Goal: Task Accomplishment & Management: Manage account settings

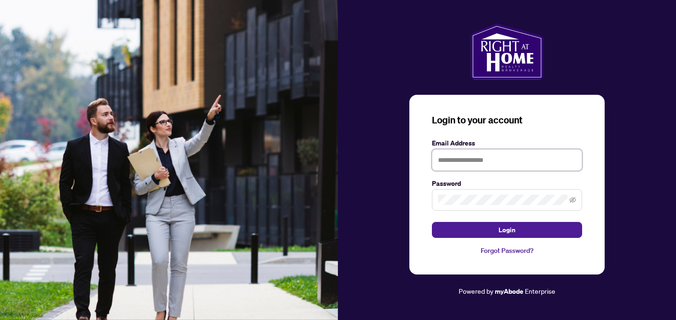
click at [445, 161] on input "text" at bounding box center [507, 160] width 150 height 22
type input "**********"
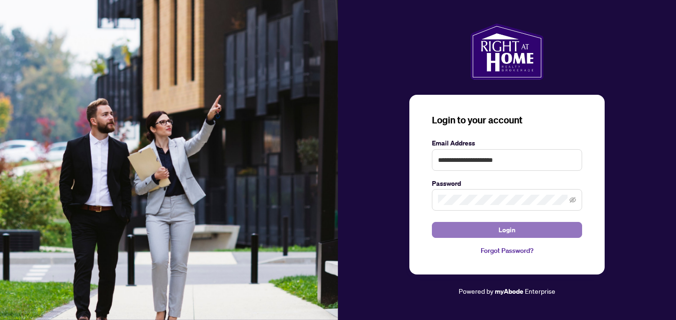
click at [526, 233] on button "Login" at bounding box center [507, 230] width 150 height 16
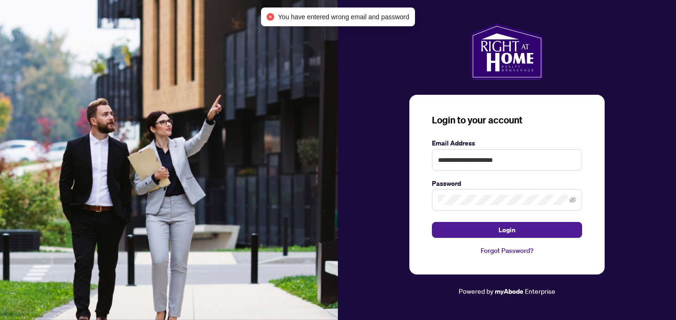
click at [518, 252] on link "Forgot Password?" at bounding box center [507, 251] width 150 height 10
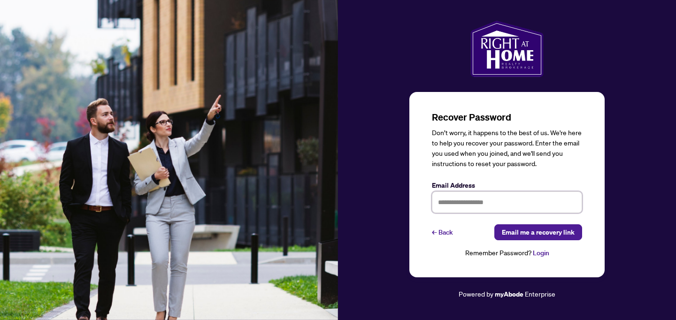
click at [516, 202] on input "text" at bounding box center [507, 203] width 150 height 22
type input "**********"
click at [525, 234] on span "Email me a recovery link" at bounding box center [538, 232] width 73 height 15
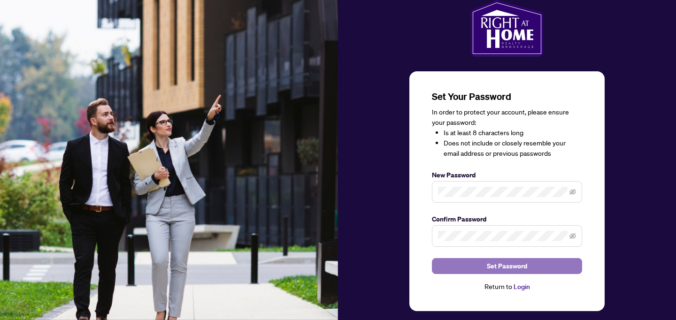
click at [460, 267] on button "Set Password" at bounding box center [507, 266] width 150 height 16
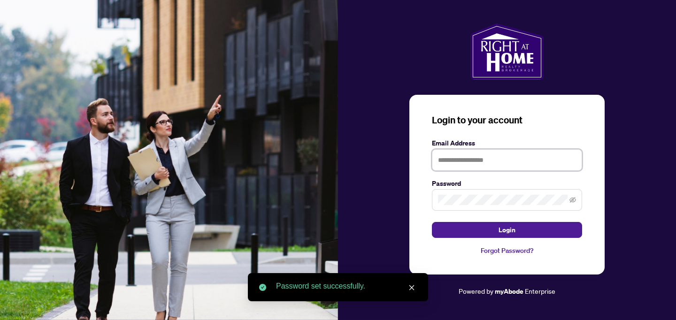
click at [484, 169] on input "text" at bounding box center [507, 160] width 150 height 22
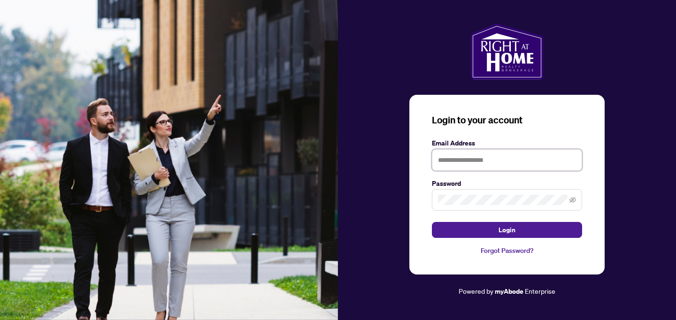
type input "**********"
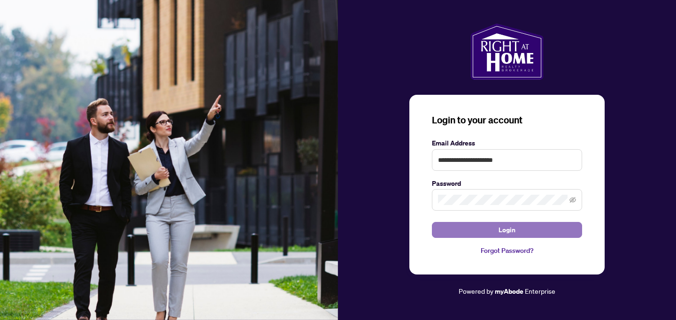
click at [528, 230] on button "Login" at bounding box center [507, 230] width 150 height 16
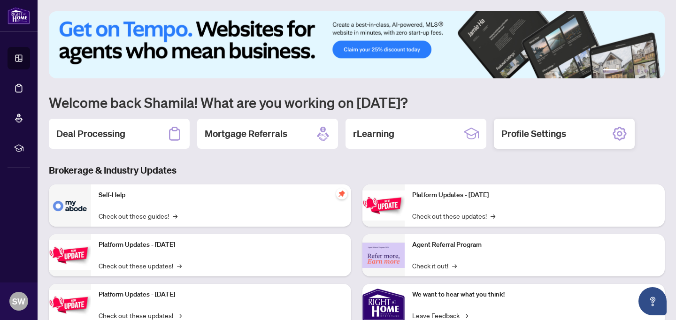
click at [583, 136] on div "Profile Settings" at bounding box center [564, 134] width 141 height 30
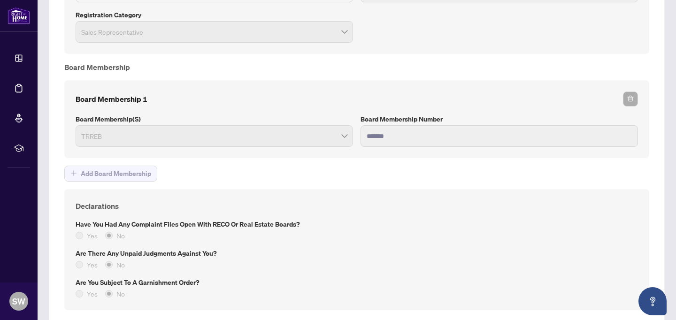
scroll to position [821, 0]
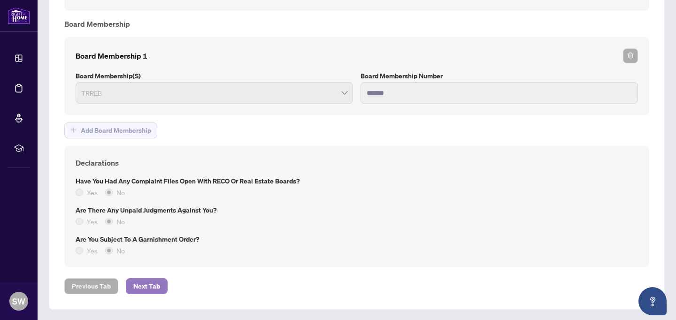
click at [161, 288] on button "Next Tab" at bounding box center [147, 286] width 42 height 16
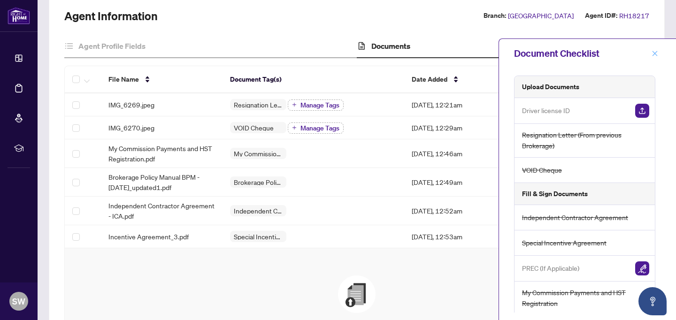
click at [655, 52] on icon "close" at bounding box center [655, 53] width 7 height 7
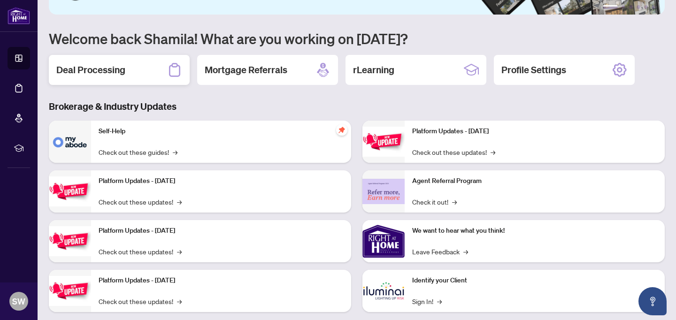
click at [124, 76] on h2 "Deal Processing" at bounding box center [90, 69] width 69 height 13
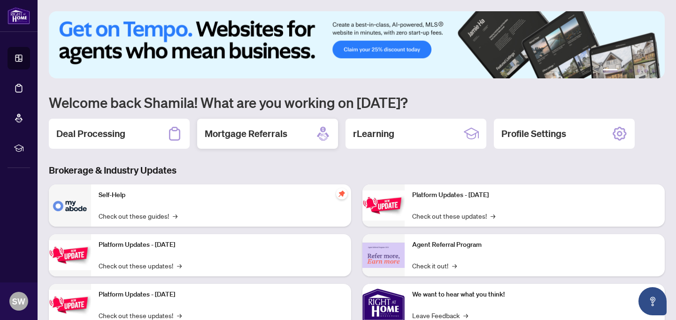
click at [230, 134] on h2 "Mortgage Referrals" at bounding box center [246, 133] width 83 height 13
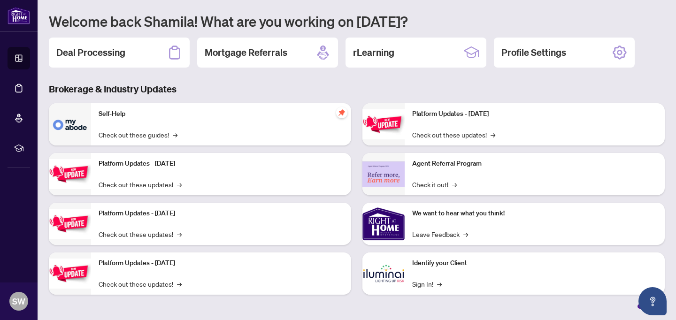
click at [194, 166] on p "Platform Updates - [DATE]" at bounding box center [221, 164] width 245 height 10
click at [170, 136] on link "Check out these guides! →" at bounding box center [138, 135] width 79 height 10
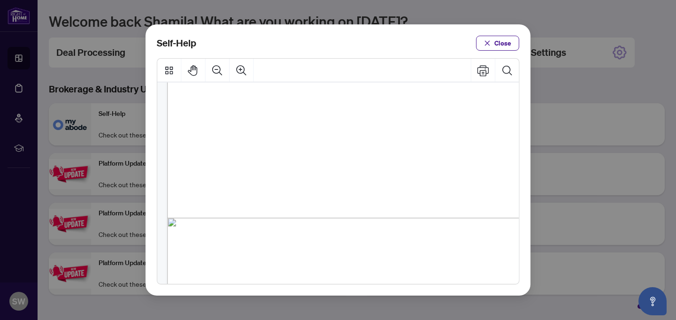
scroll to position [241, 0]
click at [367, 240] on span "PDF" at bounding box center [368, 237] width 13 height 9
click at [367, 237] on span "PDF" at bounding box center [368, 237] width 13 height 9
click at [371, 238] on span "PDF" at bounding box center [368, 237] width 13 height 9
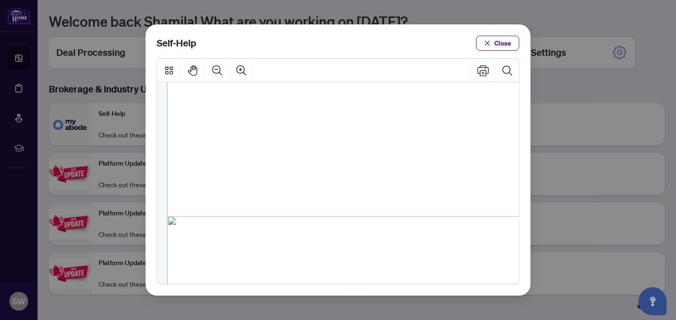
click at [371, 238] on span "PDF" at bounding box center [368, 237] width 13 height 9
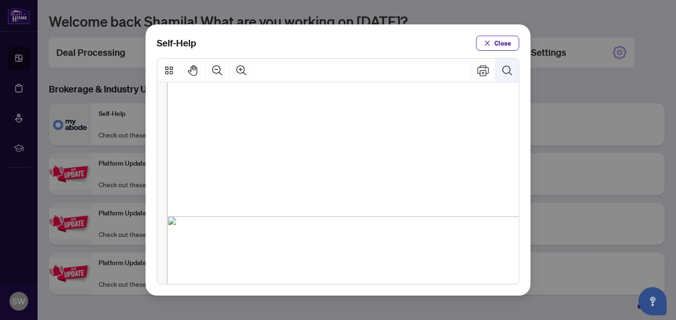
click at [506, 69] on icon "Search Document" at bounding box center [507, 70] width 12 height 12
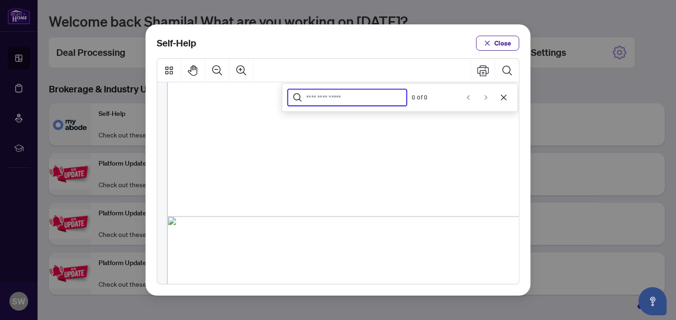
click at [306, 244] on div "● How to Apply and Reset Filters ( PDF ) ● How to Archive a Document ( PDF ) ● …" at bounding box center [381, 116] width 428 height 554
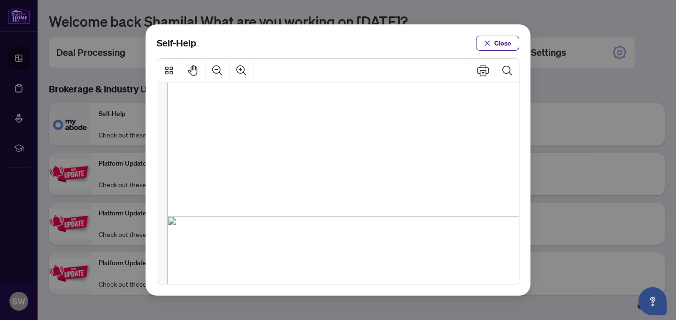
click at [370, 238] on span "PDF" at bounding box center [368, 237] width 13 height 9
click at [169, 69] on icon "Thumbnails" at bounding box center [169, 70] width 12 height 12
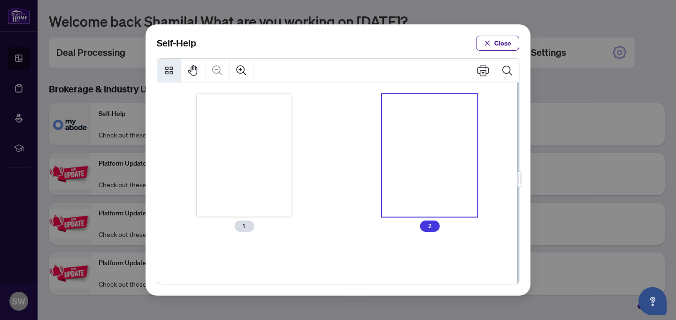
scroll to position [0, 0]
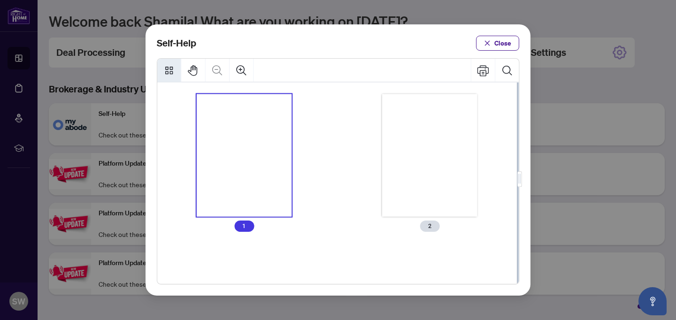
click at [242, 226] on span "1" at bounding box center [244, 226] width 20 height 11
click at [426, 164] on div "Thumbnails" at bounding box center [429, 155] width 95 height 123
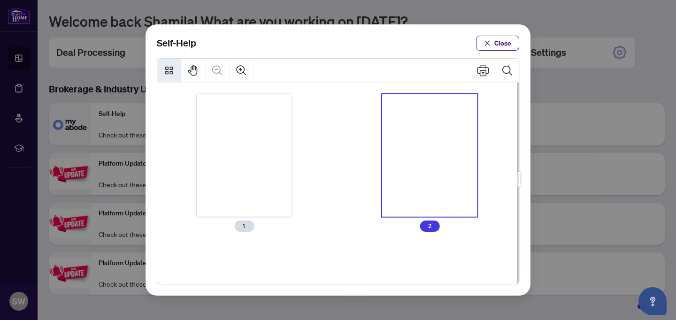
click at [426, 164] on div "Thumbnails" at bounding box center [429, 155] width 95 height 123
click at [488, 69] on icon "Print" at bounding box center [483, 70] width 12 height 11
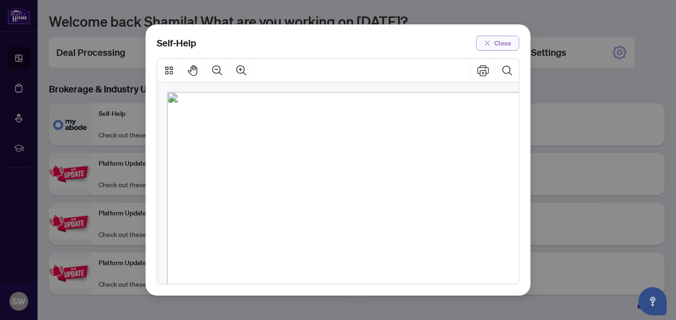
click at [509, 42] on span "Close" at bounding box center [502, 43] width 17 height 15
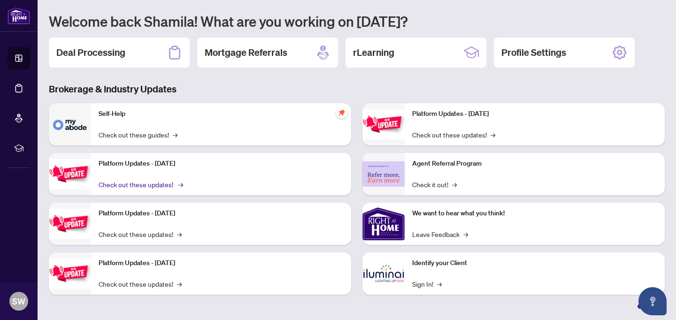
click at [178, 186] on span "→" at bounding box center [180, 184] width 5 height 10
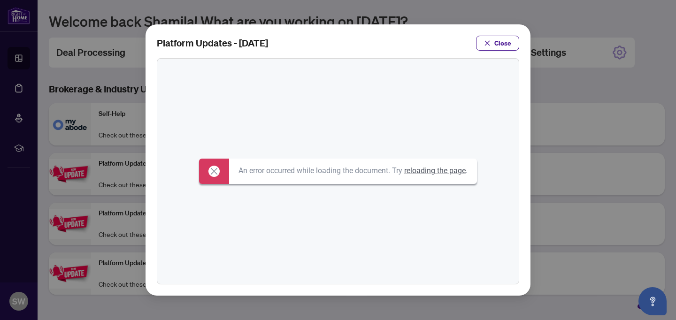
click at [420, 170] on link "reloading the page" at bounding box center [434, 170] width 61 height 9
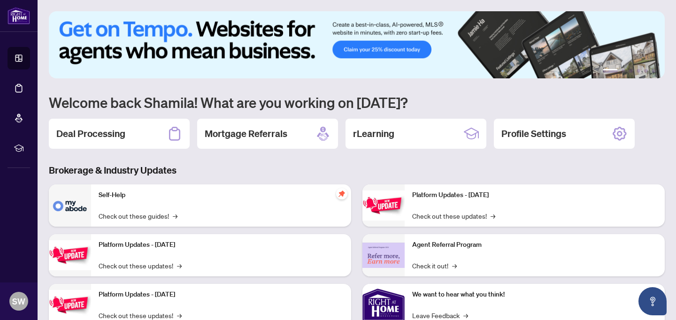
click at [199, 247] on p "Platform Updates - [DATE]" at bounding box center [221, 245] width 245 height 10
click at [178, 266] on span "→" at bounding box center [180, 266] width 5 height 10
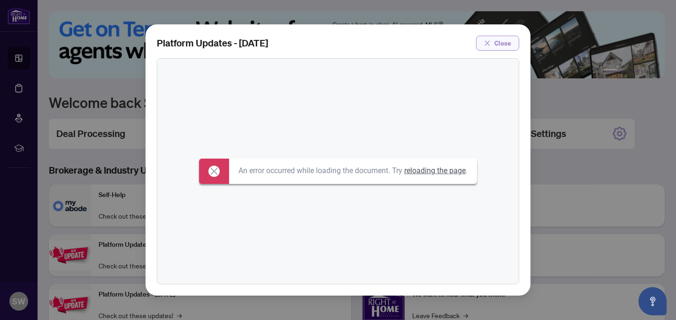
click at [488, 42] on icon "close" at bounding box center [487, 43] width 7 height 7
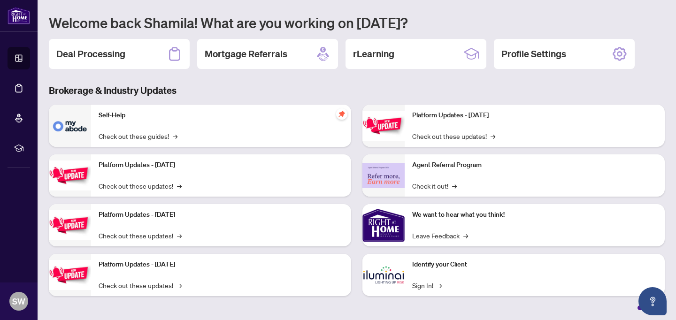
scroll to position [81, 0]
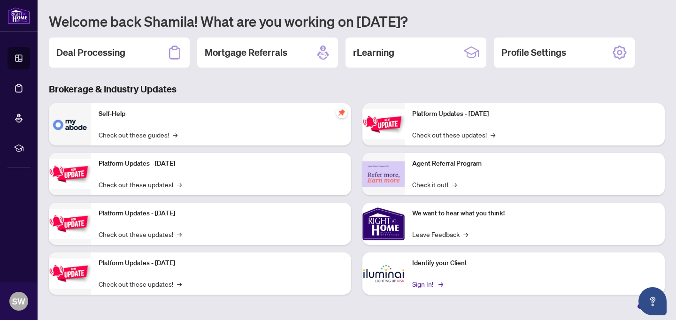
click at [441, 285] on span "→" at bounding box center [440, 284] width 5 height 10
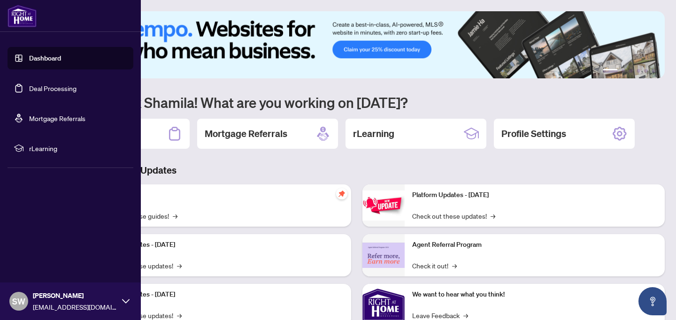
click at [129, 300] on icon at bounding box center [126, 302] width 8 height 8
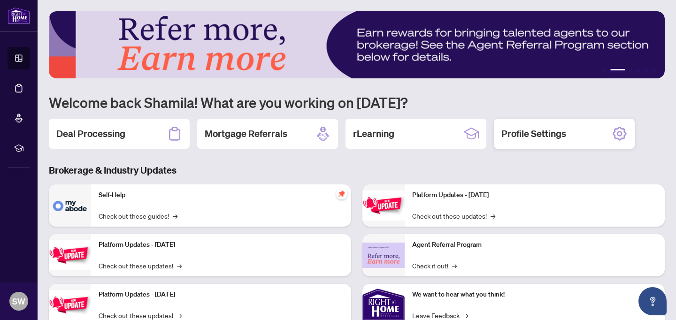
click at [545, 134] on h2 "Profile Settings" at bounding box center [533, 133] width 65 height 13
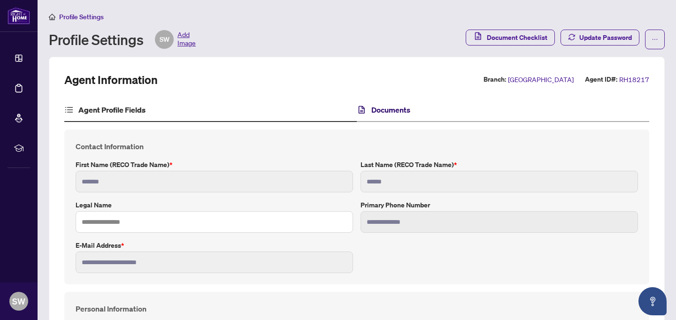
click at [401, 113] on h4 "Documents" at bounding box center [390, 109] width 39 height 11
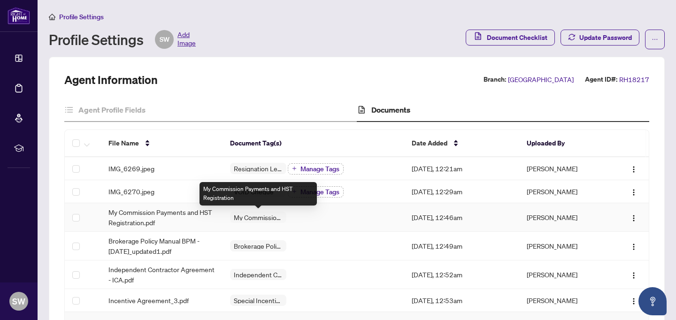
click at [273, 220] on span "My Commission Payments and HST Registration" at bounding box center [258, 217] width 56 height 7
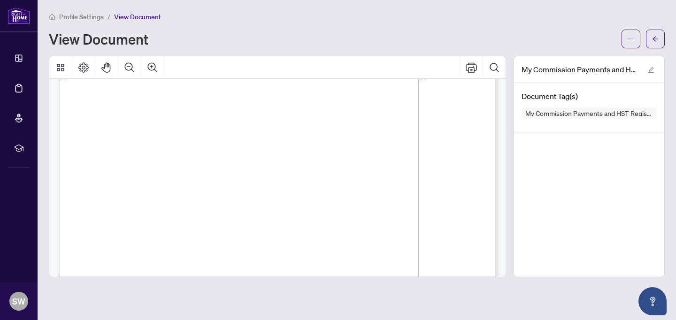
scroll to position [387, 0]
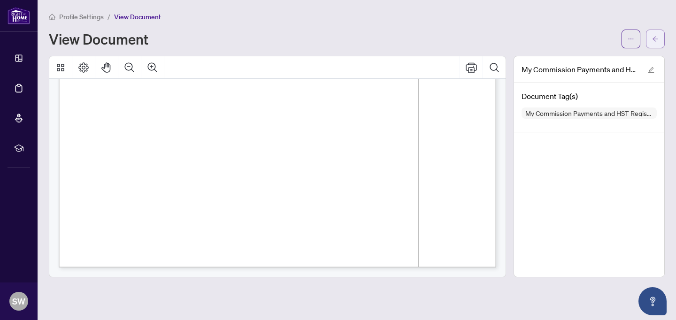
click at [654, 38] on icon "arrow-left" at bounding box center [655, 39] width 7 height 7
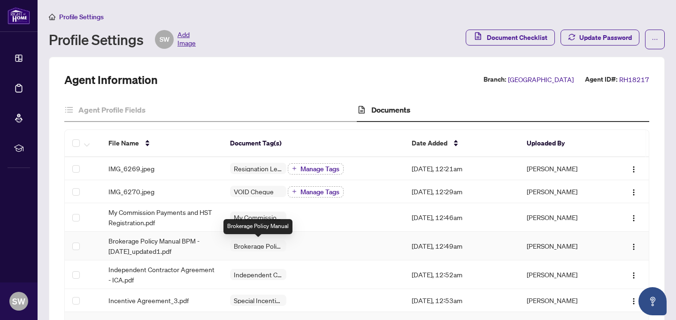
click at [274, 247] on span "Brokerage Policy Manual" at bounding box center [258, 246] width 56 height 7
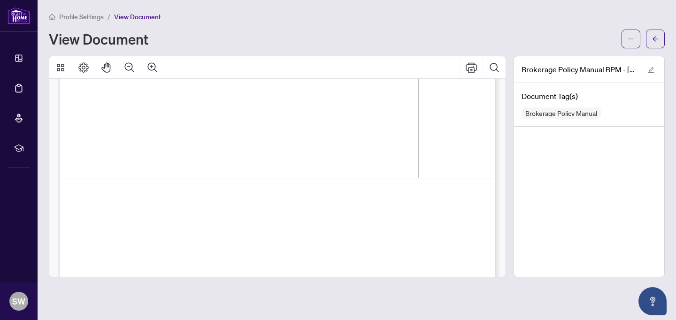
scroll to position [3802, 0]
click at [655, 38] on icon "arrow-left" at bounding box center [655, 39] width 7 height 7
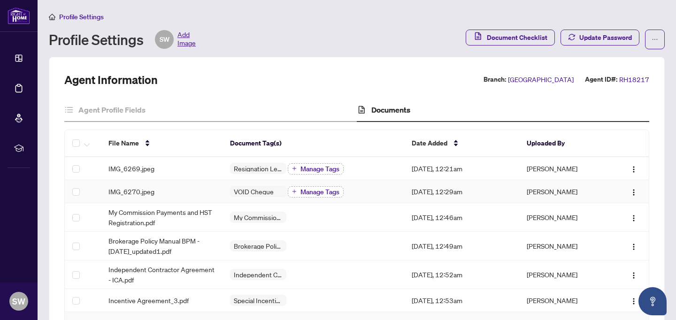
click at [295, 192] on icon "plus" at bounding box center [294, 192] width 4 height 0
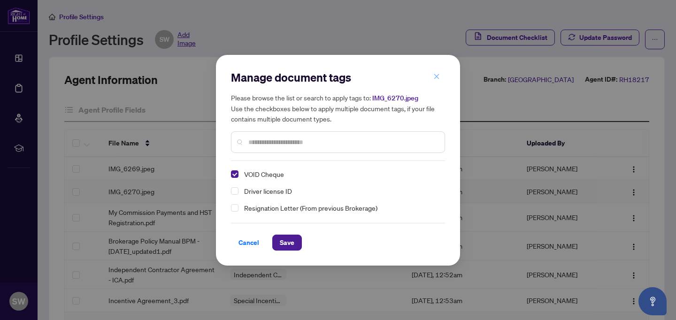
click at [437, 75] on icon "close" at bounding box center [436, 76] width 7 height 7
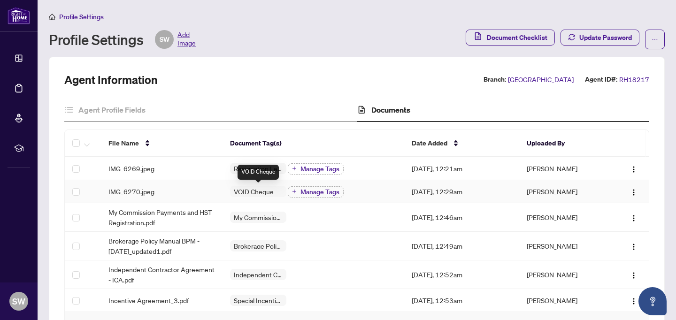
click at [244, 193] on span "VOID Cheque" at bounding box center [253, 191] width 47 height 7
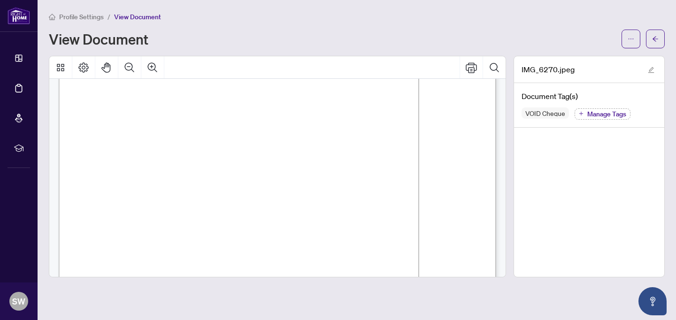
scroll to position [125, 0]
click at [654, 35] on span "button" at bounding box center [655, 38] width 7 height 15
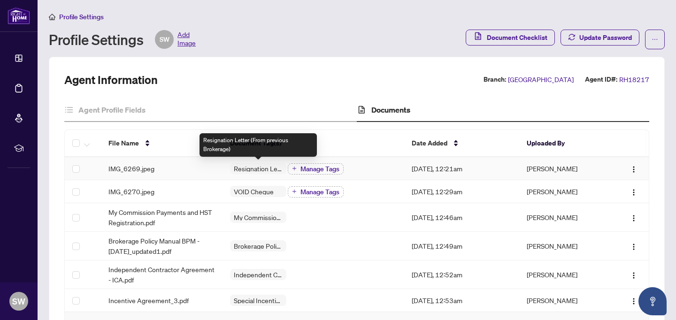
click at [266, 167] on span "Resignation Letter (From previous Brokerage)" at bounding box center [258, 168] width 56 height 7
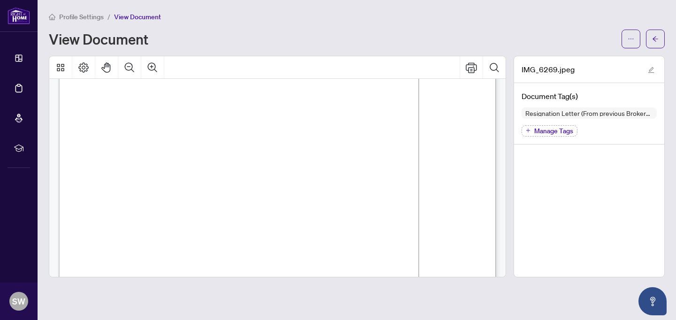
scroll to position [439, 0]
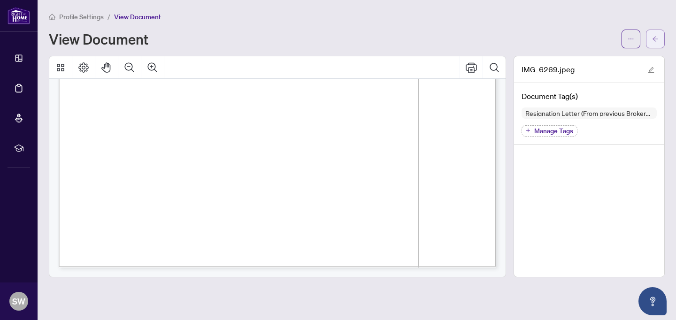
click at [659, 36] on button "button" at bounding box center [655, 39] width 19 height 19
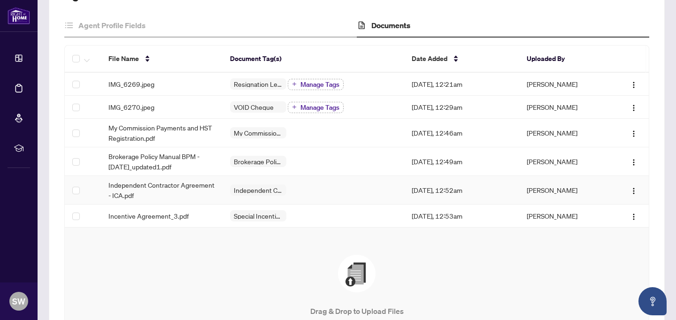
scroll to position [87, 0]
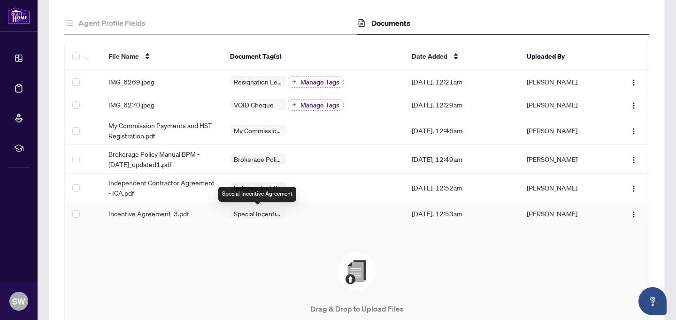
click at [266, 215] on span "Special Incentive Agreement" at bounding box center [258, 213] width 56 height 7
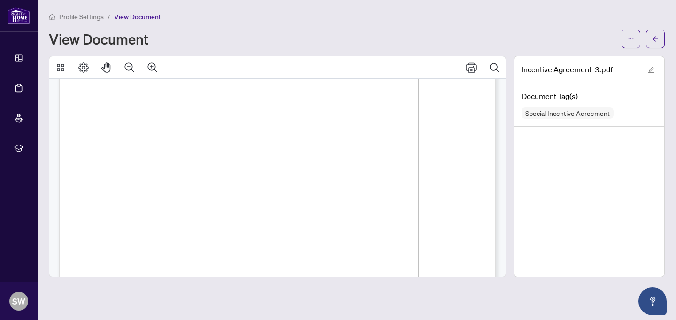
scroll to position [1311, 0]
click at [653, 40] on icon "arrow-left" at bounding box center [655, 39] width 7 height 7
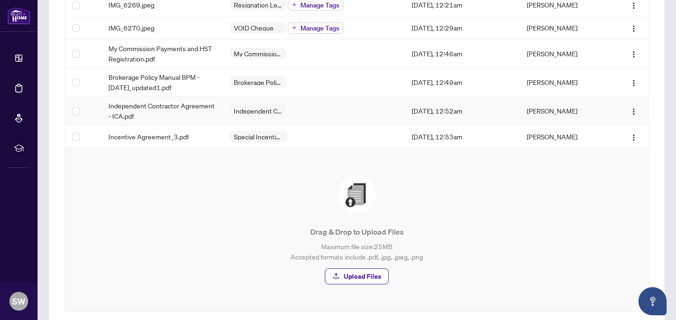
scroll to position [165, 0]
click at [368, 274] on span "Upload Files" at bounding box center [363, 275] width 38 height 15
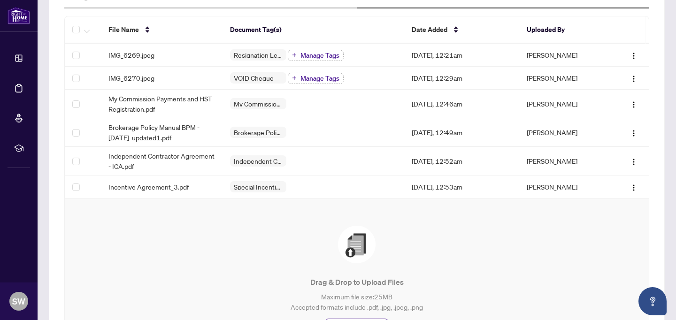
scroll to position [0, 0]
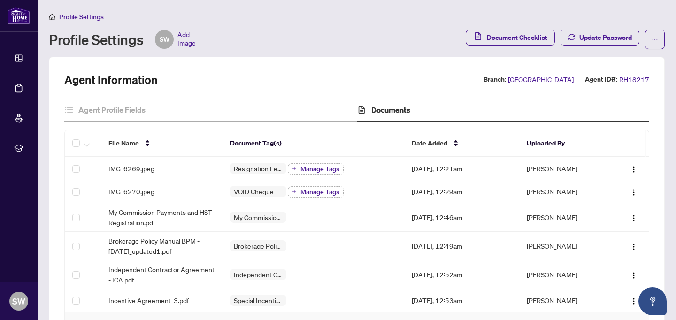
click at [184, 34] on span "Add Image" at bounding box center [186, 39] width 18 height 19
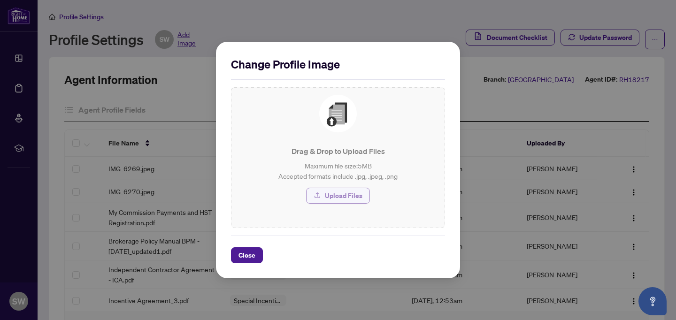
click at [329, 198] on span "Upload Files" at bounding box center [344, 195] width 38 height 15
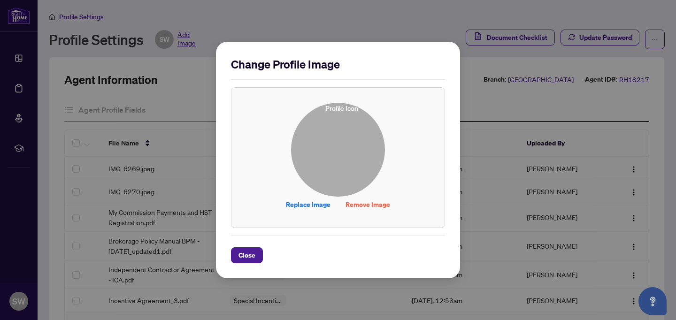
click at [323, 165] on img at bounding box center [338, 149] width 93 height 93
click at [320, 179] on img at bounding box center [338, 149] width 93 height 93
click at [330, 155] on img at bounding box center [338, 149] width 93 height 93
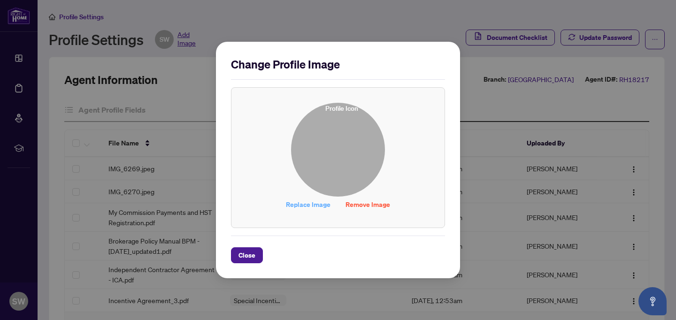
click at [309, 205] on span "Replace Image" at bounding box center [308, 204] width 45 height 15
click at [249, 256] on span "Close" at bounding box center [246, 255] width 17 height 15
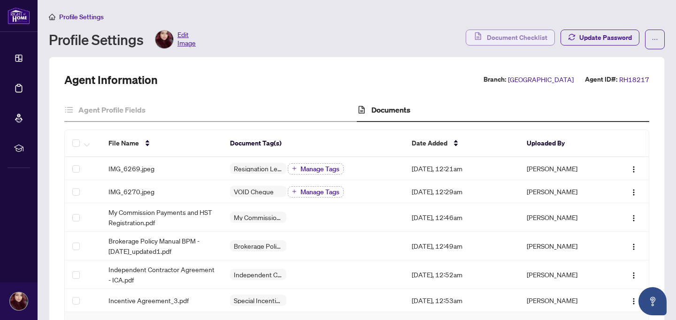
click at [526, 37] on span "Document Checklist" at bounding box center [517, 37] width 61 height 15
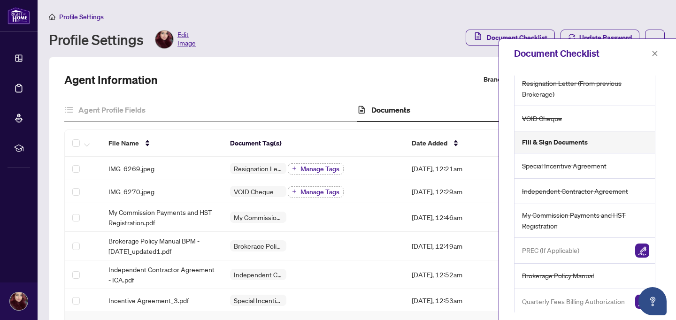
scroll to position [62, 0]
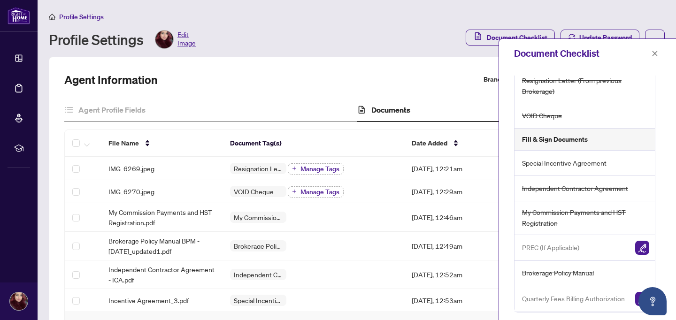
click at [469, 99] on div "Documents" at bounding box center [503, 110] width 292 height 23
click at [654, 53] on icon "close" at bounding box center [654, 53] width 5 height 5
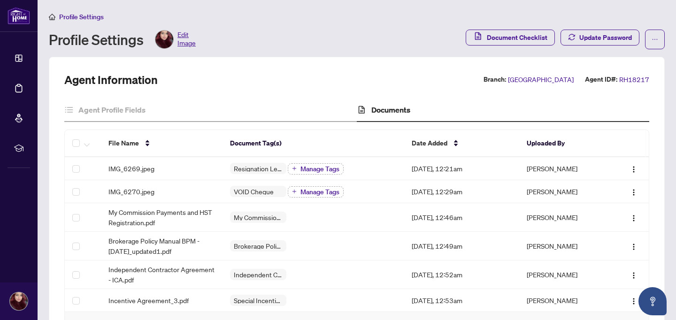
scroll to position [0, 0]
click at [656, 38] on icon "ellipsis" at bounding box center [655, 39] width 7 height 7
click at [449, 113] on div "Documents" at bounding box center [503, 110] width 292 height 23
click at [164, 43] on img at bounding box center [164, 40] width 18 height 18
click at [165, 43] on img at bounding box center [164, 40] width 18 height 18
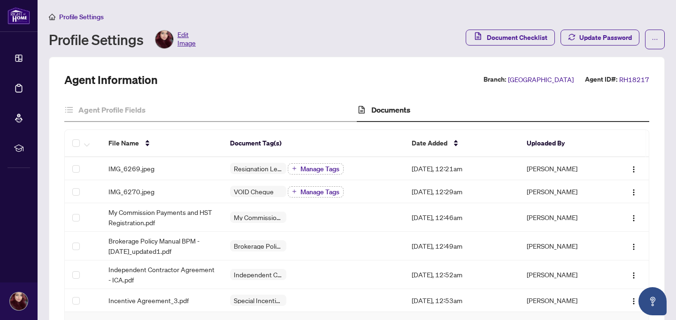
click at [165, 43] on img at bounding box center [164, 40] width 18 height 18
click at [180, 43] on span "Edit Image" at bounding box center [186, 39] width 18 height 19
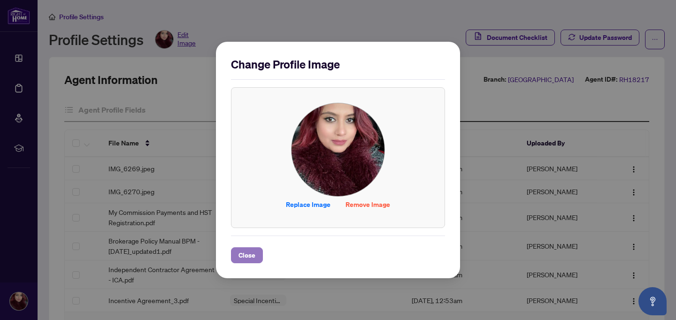
click at [244, 254] on span "Close" at bounding box center [246, 255] width 17 height 15
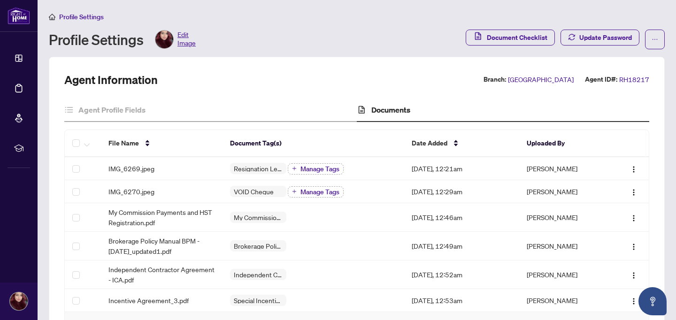
click at [237, 48] on div "Profile Settings Edit Image" at bounding box center [254, 39] width 411 height 19
